Goal: Information Seeking & Learning: Compare options

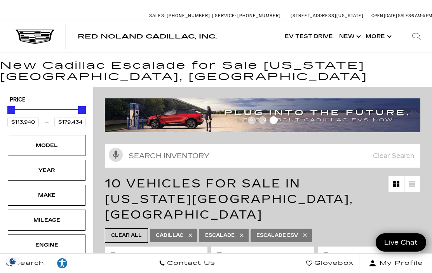
click at [60, 148] on div "Model" at bounding box center [46, 145] width 39 height 9
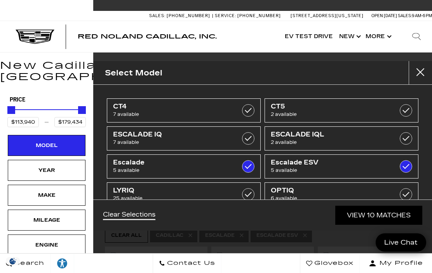
click at [287, 108] on span "CT5" at bounding box center [331, 106] width 120 height 8
type input "$51,298"
checkbox input "true"
click at [282, 72] on div "Select Model" at bounding box center [262, 73] width 339 height 24
click at [288, 111] on span "2 available" at bounding box center [331, 114] width 120 height 8
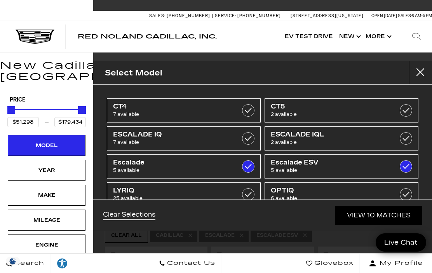
type input "$113,940"
checkbox input "false"
click at [404, 115] on label at bounding box center [406, 110] width 12 height 12
type input "$51,298"
checkbox input "true"
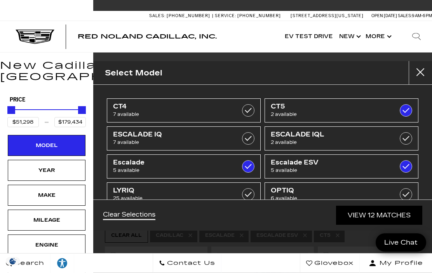
click at [376, 212] on link "View 12 Matches" at bounding box center [379, 214] width 86 height 19
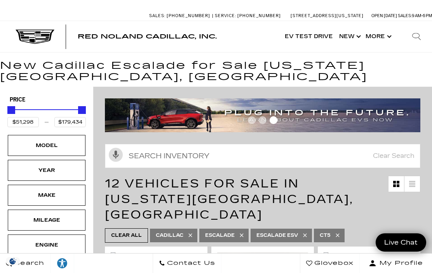
click at [56, 143] on div "Model" at bounding box center [46, 145] width 39 height 9
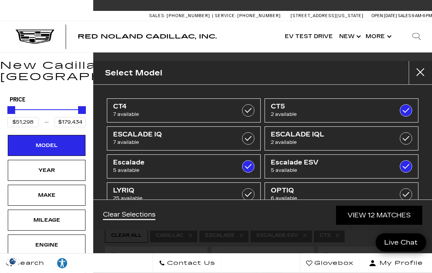
click at [410, 165] on label at bounding box center [406, 166] width 12 height 12
type input "$175,605"
checkbox input "false"
click at [250, 169] on label at bounding box center [248, 166] width 12 height 12
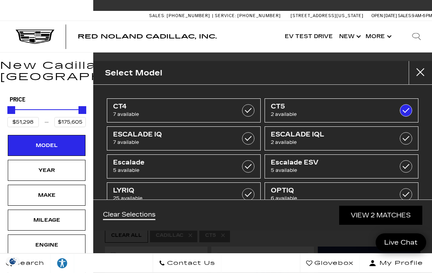
type input "$59,774"
checkbox input "false"
click at [381, 215] on link "View 2 Matches" at bounding box center [380, 214] width 83 height 19
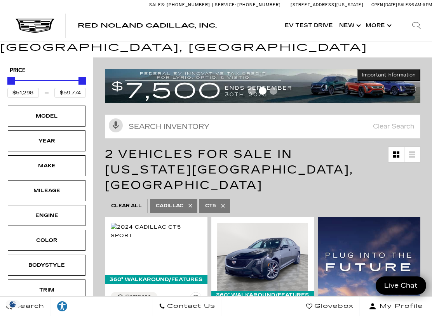
scroll to position [27, 0]
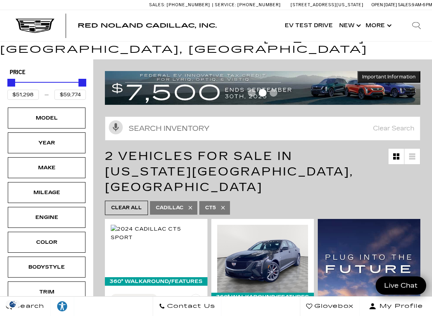
click at [56, 118] on div "Model" at bounding box center [46, 118] width 39 height 9
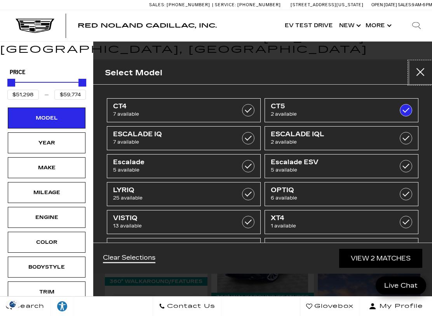
scroll to position [0, 0]
click at [75, 272] on div "Trim" at bounding box center [47, 291] width 78 height 21
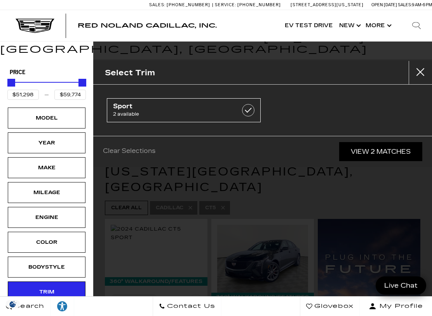
click at [92, 272] on div "Search Contact Us Glovebox My Profile" at bounding box center [216, 306] width 432 height 20
click at [420, 71] on button "Close" at bounding box center [419, 72] width 23 height 23
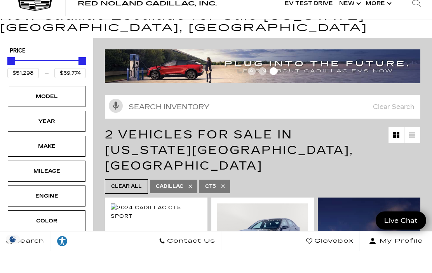
scroll to position [49, 0]
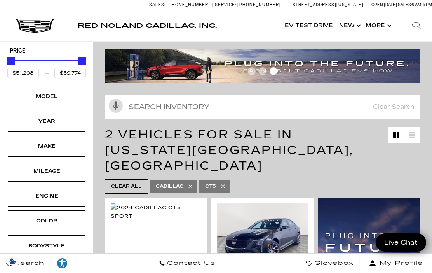
click at [212, 24] on span "Red Noland Cadillac, Inc." at bounding box center [147, 25] width 139 height 7
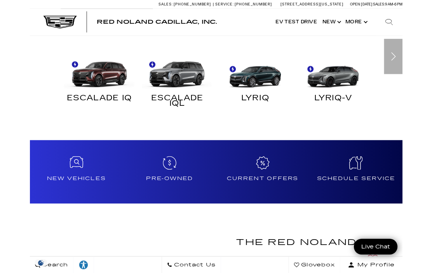
scroll to position [447, 0]
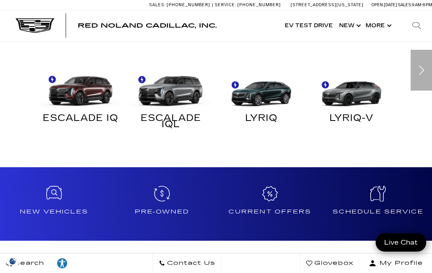
click at [422, 66] on div "Next slide" at bounding box center [420, 70] width 21 height 41
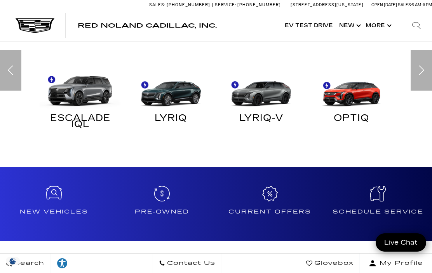
click at [426, 65] on div "Next slide" at bounding box center [420, 70] width 21 height 41
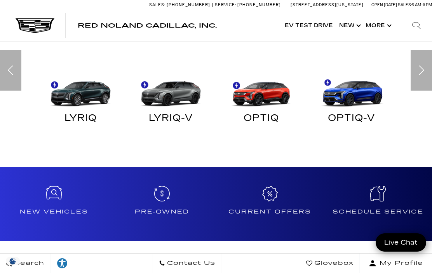
click at [421, 71] on div "Next slide" at bounding box center [420, 70] width 21 height 41
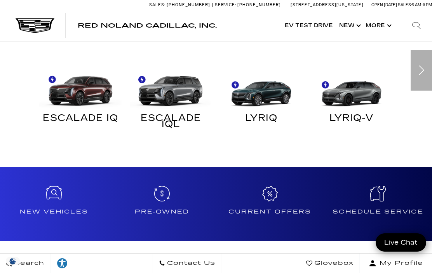
click at [353, 126] on div "LYRIQ-V" at bounding box center [351, 120] width 83 height 22
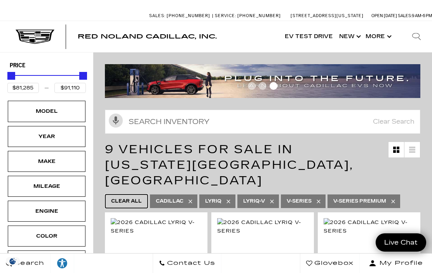
click at [130, 196] on span "Clear All" at bounding box center [126, 201] width 31 height 10
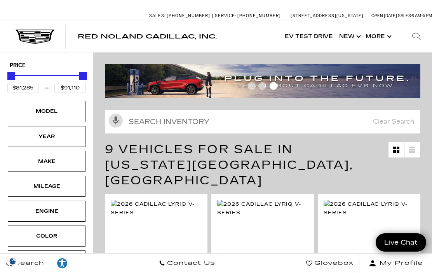
type input "$44,684"
type input "$179,434"
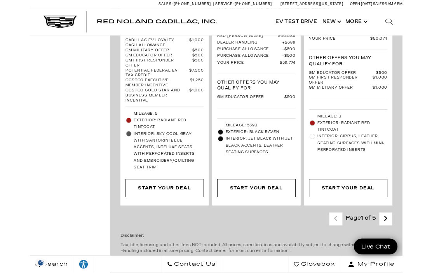
scroll to position [2569, 0]
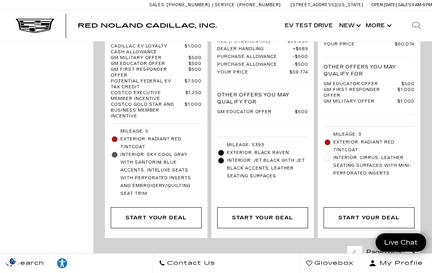
click at [415, 247] on link "Next - Page" at bounding box center [412, 254] width 17 height 14
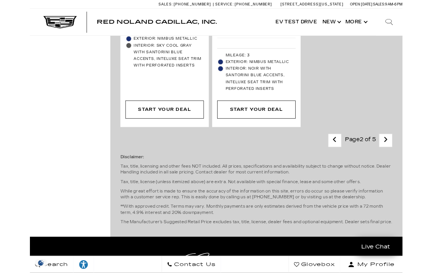
scroll to position [2867, 0]
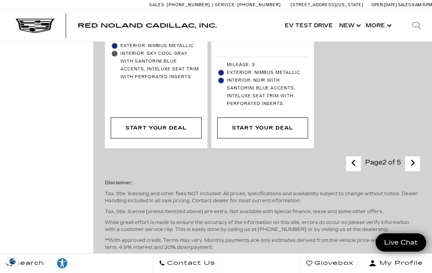
click at [411, 156] on icon "next page" at bounding box center [412, 162] width 5 height 12
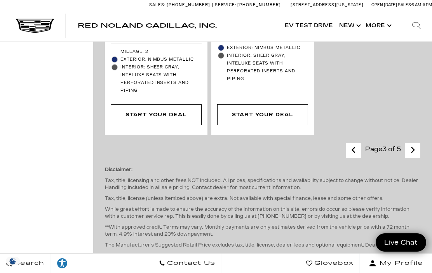
scroll to position [2774, 0]
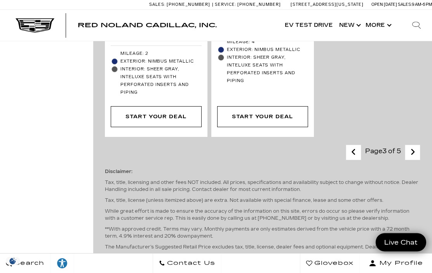
click at [412, 146] on icon "next page" at bounding box center [412, 152] width 5 height 12
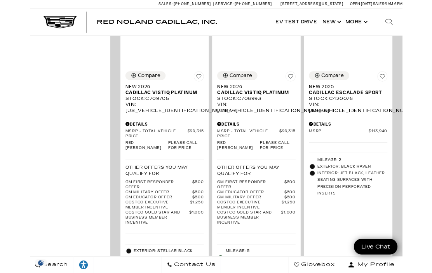
scroll to position [1262, 0]
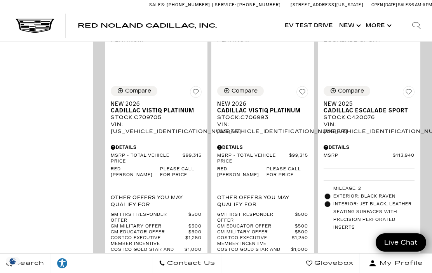
click at [421, 113] on div "Compare New 2025 Cadillac Escalade Sport Stock : C420076 VIN: [US_VEHICLE_IDENT…" at bounding box center [369, 203] width 106 height 367
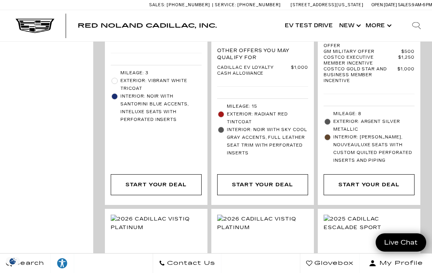
scroll to position [1074, 0]
